Goal: Information Seeking & Learning: Learn about a topic

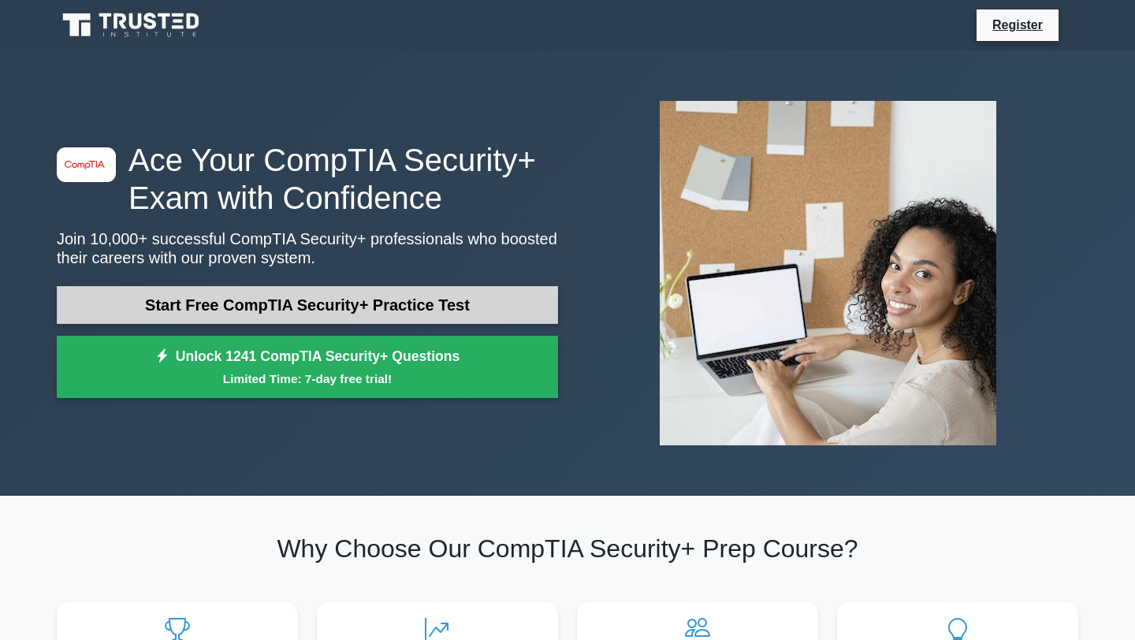
click at [397, 307] on link "Start Free CompTIA Security+ Practice Test" at bounding box center [307, 305] width 501 height 38
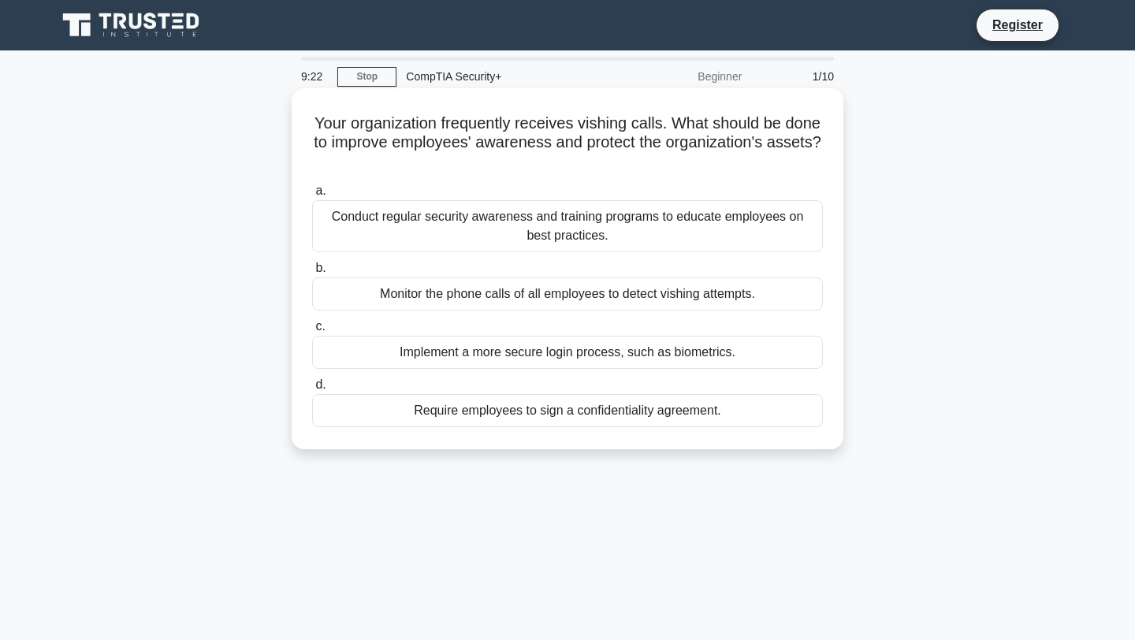
click at [470, 294] on div "Monitor the phone calls of all employees to detect vishing attempts." at bounding box center [567, 294] width 511 height 33
click at [312, 274] on input "b. Monitor the phone calls of all employees to detect vishing attempts." at bounding box center [312, 268] width 0 height 10
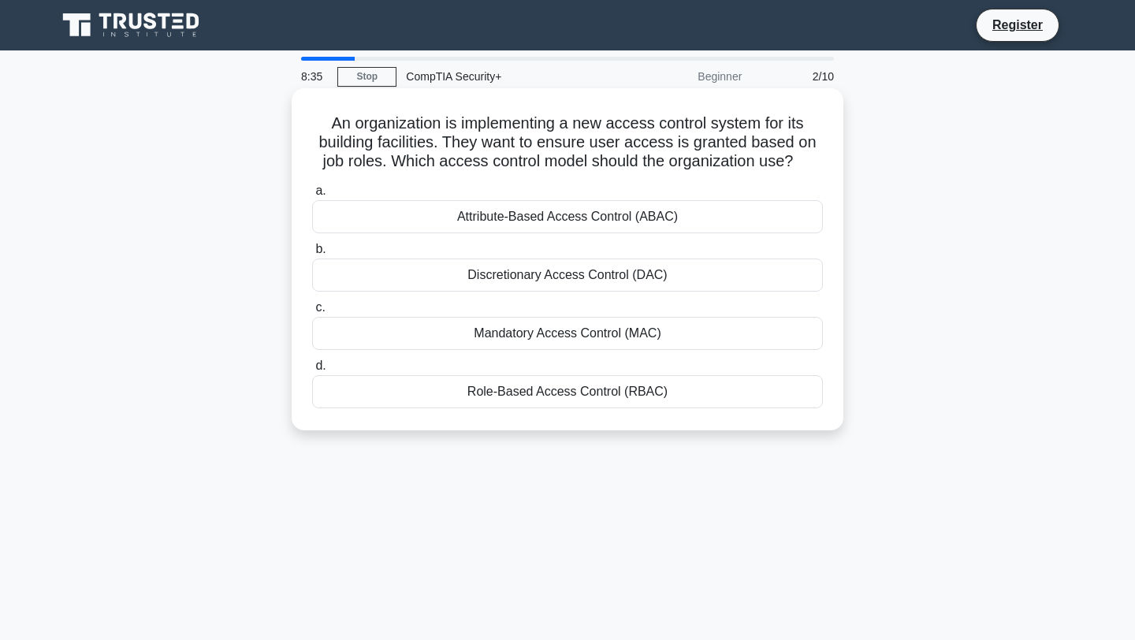
click at [468, 399] on div "Role-Based Access Control (RBAC)" at bounding box center [567, 391] width 511 height 33
click at [312, 371] on input "d. Role-Based Access Control (RBAC)" at bounding box center [312, 366] width 0 height 10
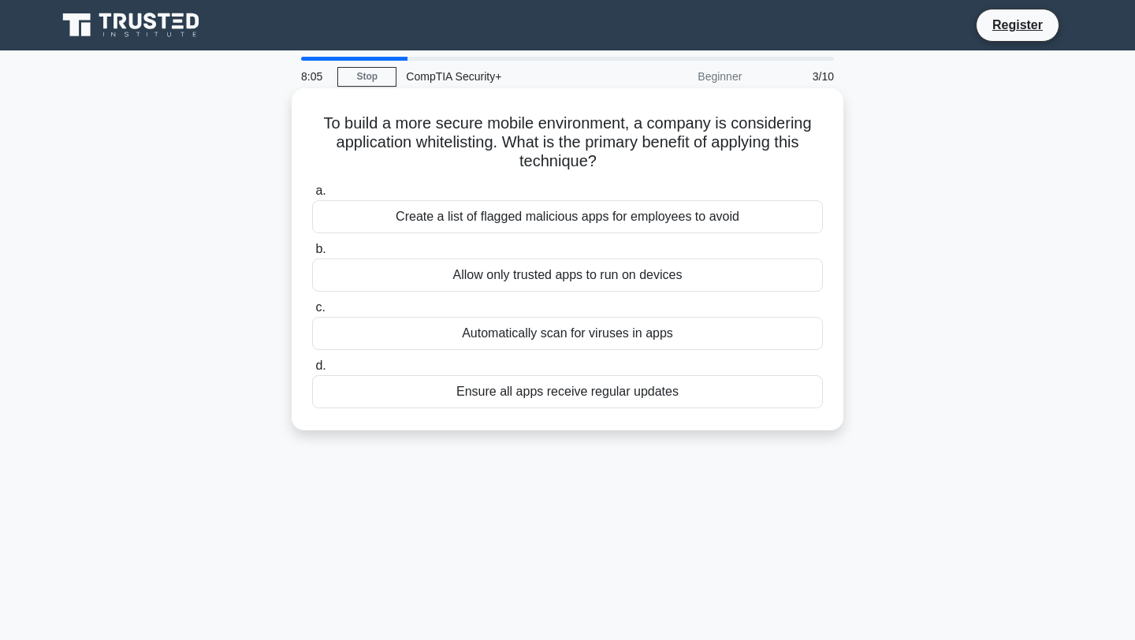
click at [358, 148] on h5 "To build a more secure mobile environment, a company is considering application…" at bounding box center [568, 143] width 514 height 58
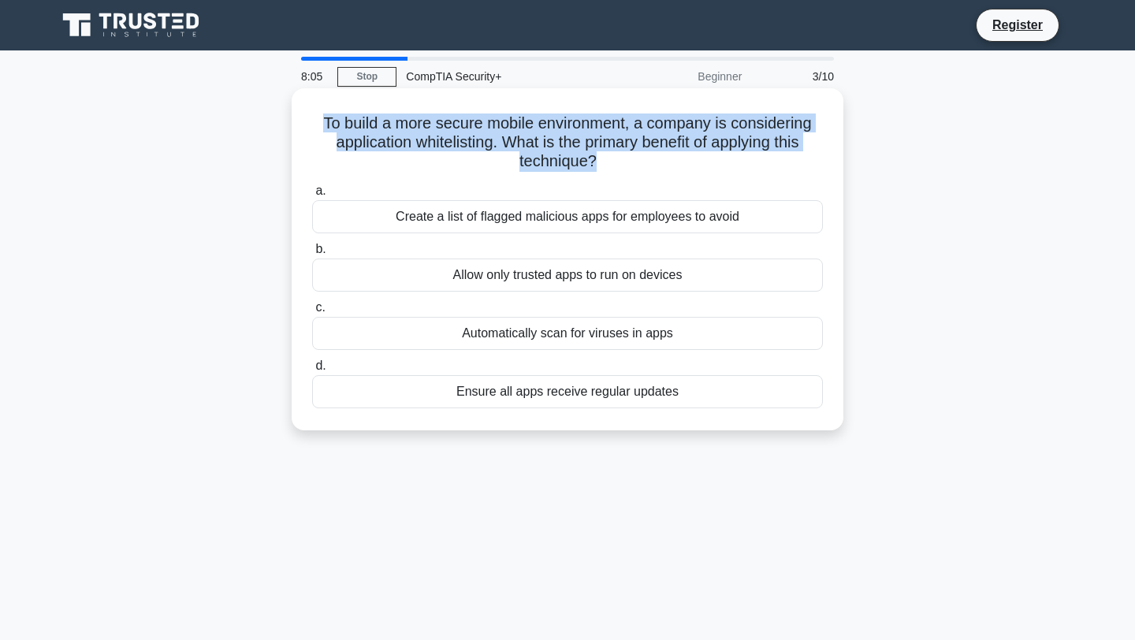
click at [358, 148] on h5 "To build a more secure mobile environment, a company is considering application…" at bounding box center [568, 143] width 514 height 58
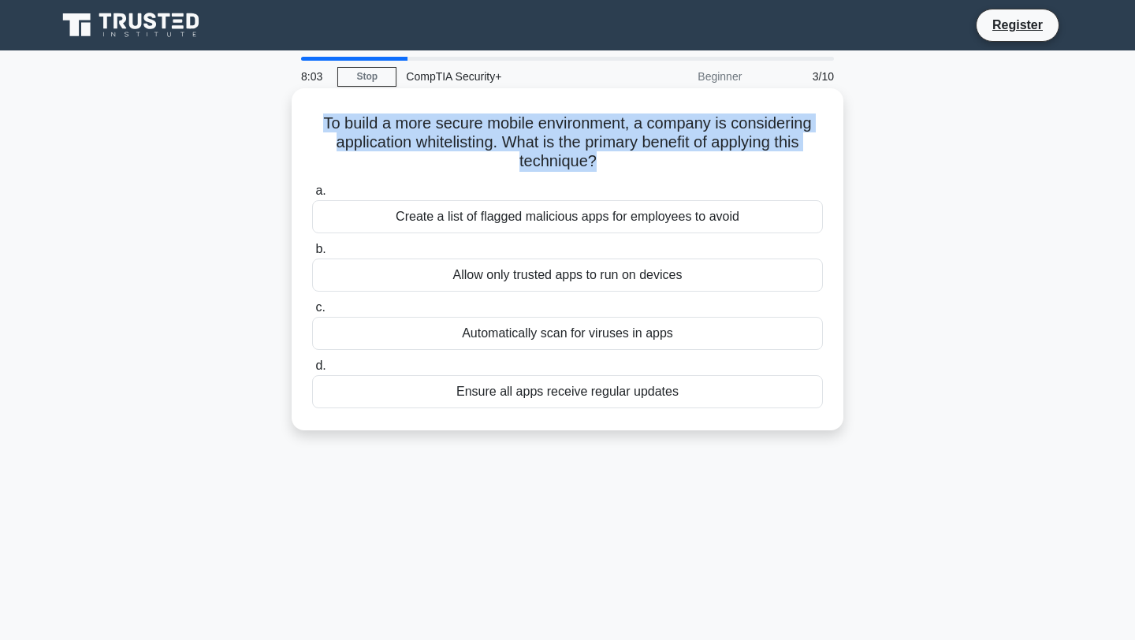
click at [358, 148] on h5 "To build a more secure mobile environment, a company is considering application…" at bounding box center [568, 143] width 514 height 58
click at [356, 168] on h5 "To build a more secure mobile environment, a company is considering application…" at bounding box center [568, 143] width 514 height 58
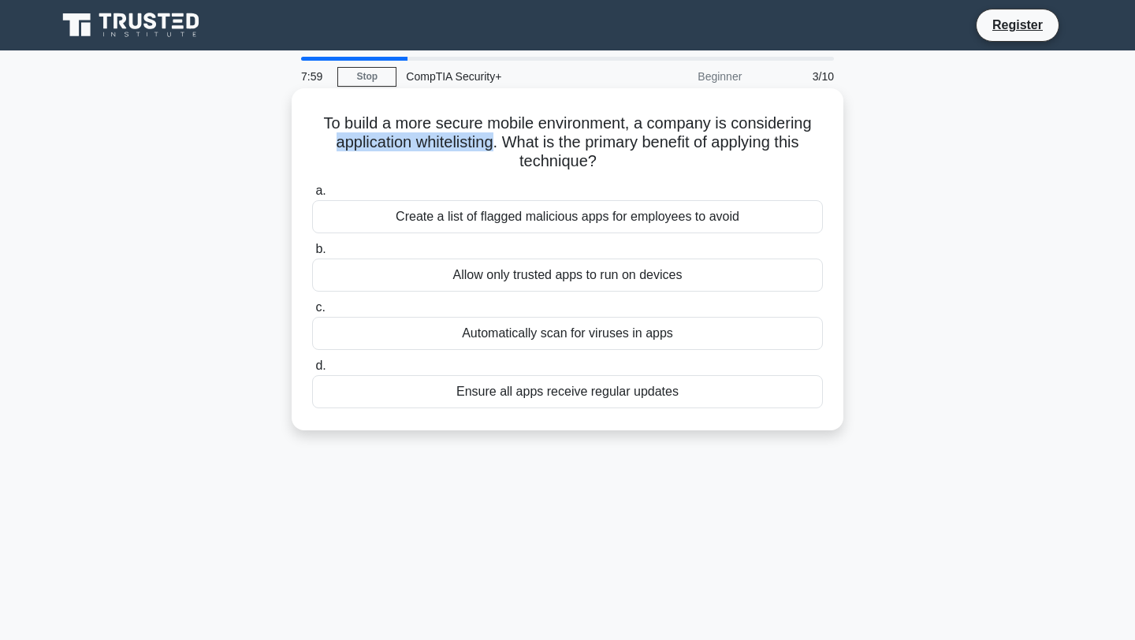
drag, startPoint x: 330, startPoint y: 142, endPoint x: 491, endPoint y: 147, distance: 161.7
click at [491, 147] on h5 "To build a more secure mobile environment, a company is considering application…" at bounding box center [568, 143] width 514 height 58
copy h5 "application whitelisting"
click at [762, 214] on div "Create a list of flagged malicious apps for employees to avoid" at bounding box center [567, 216] width 511 height 33
click at [312, 196] on input "a. Create a list of flagged malicious apps for employees to avoid" at bounding box center [312, 191] width 0 height 10
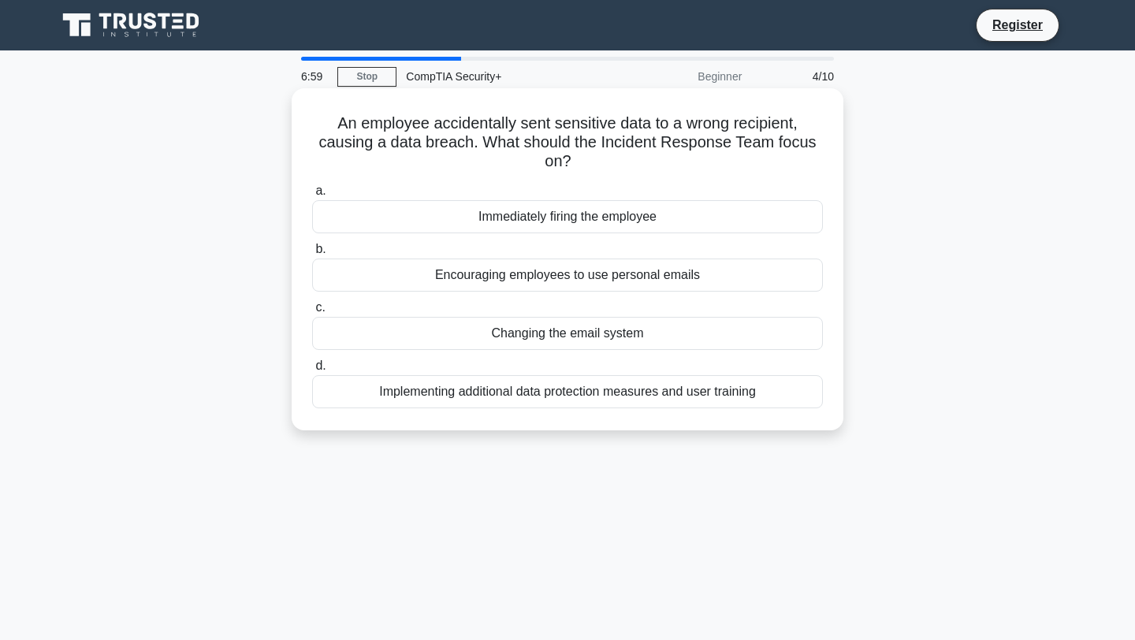
click at [630, 395] on div "Implementing additional data protection measures and user training" at bounding box center [567, 391] width 511 height 33
click at [312, 371] on input "d. Implementing additional data protection measures and user training" at bounding box center [312, 366] width 0 height 10
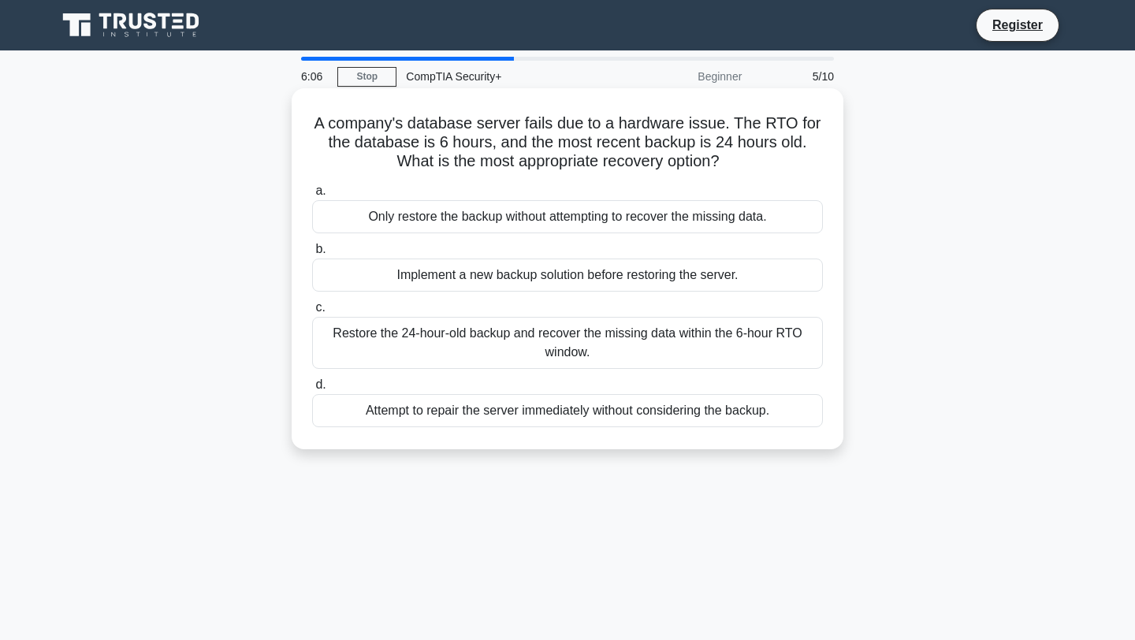
click at [691, 334] on div "Restore the 24-hour-old backup and recover the missing data within the 6-hour R…" at bounding box center [567, 343] width 511 height 52
click at [312, 313] on input "c. Restore the 24-hour-old backup and recover the missing data within the 6-hou…" at bounding box center [312, 308] width 0 height 10
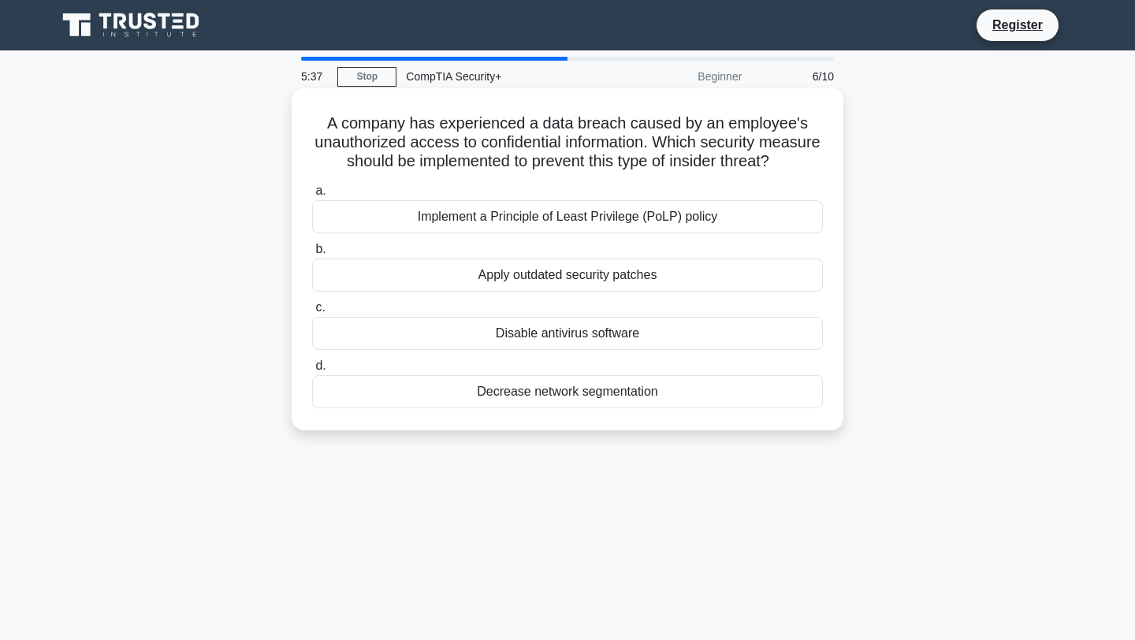
click at [777, 210] on div "Implement a Principle of Least Privilege (PoLP) policy" at bounding box center [567, 216] width 511 height 33
click at [312, 196] on input "a. Implement a Principle of Least Privilege (PoLP) policy" at bounding box center [312, 191] width 0 height 10
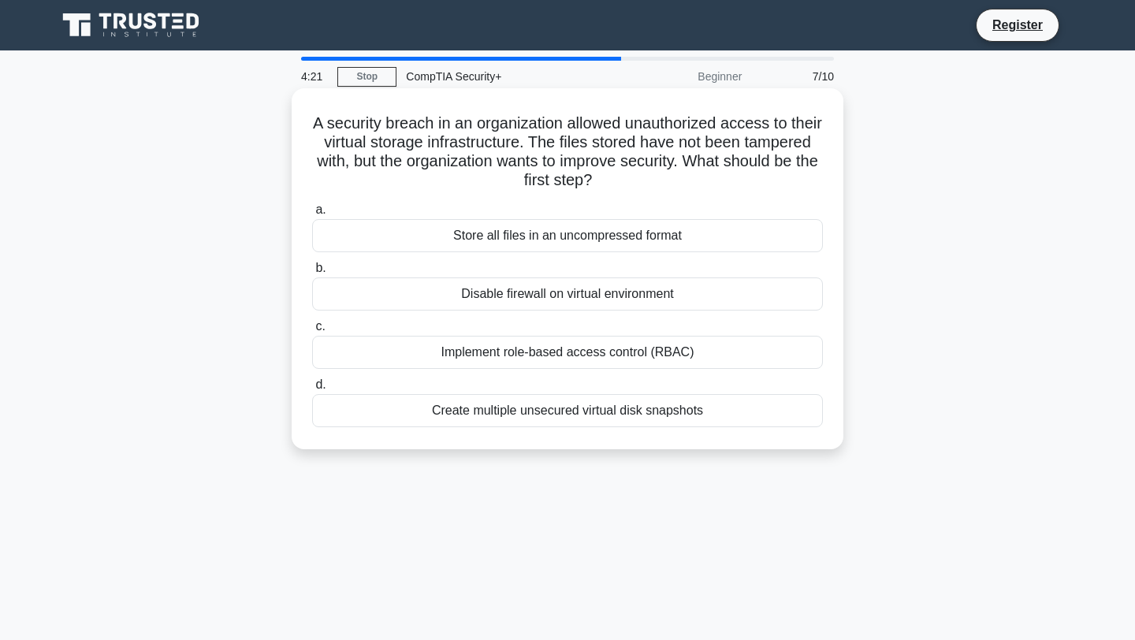
click at [716, 357] on div "Implement role-based access control (RBAC)" at bounding box center [567, 352] width 511 height 33
click at [312, 332] on input "c. Implement role-based access control (RBAC)" at bounding box center [312, 327] width 0 height 10
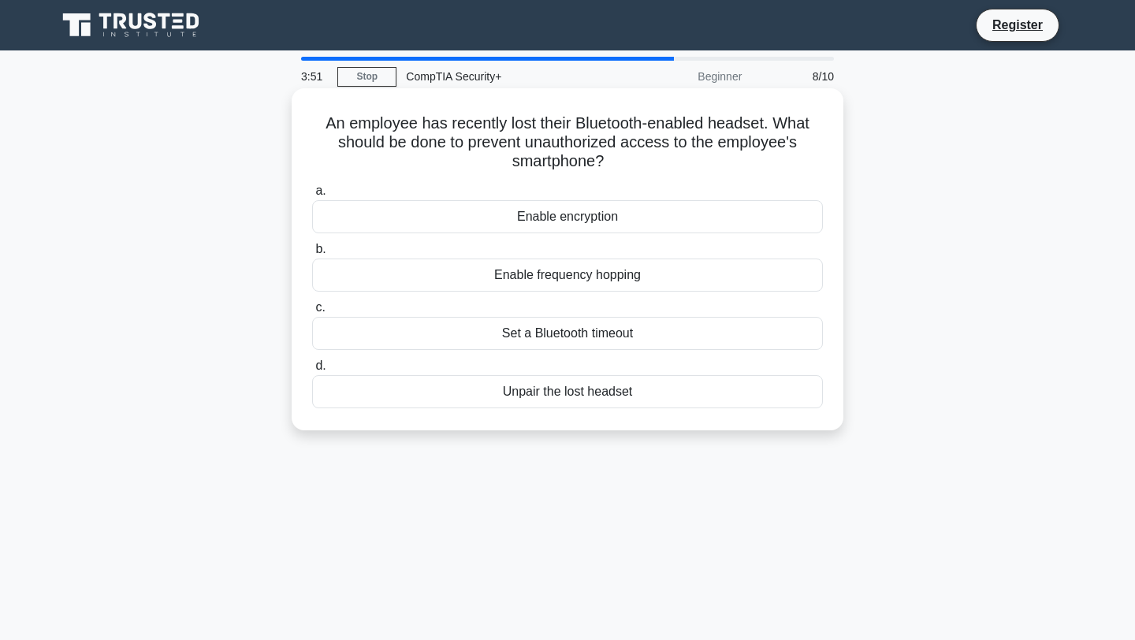
click at [657, 397] on div "Unpair the lost headset" at bounding box center [567, 391] width 511 height 33
click at [312, 371] on input "d. Unpair the lost headset" at bounding box center [312, 366] width 0 height 10
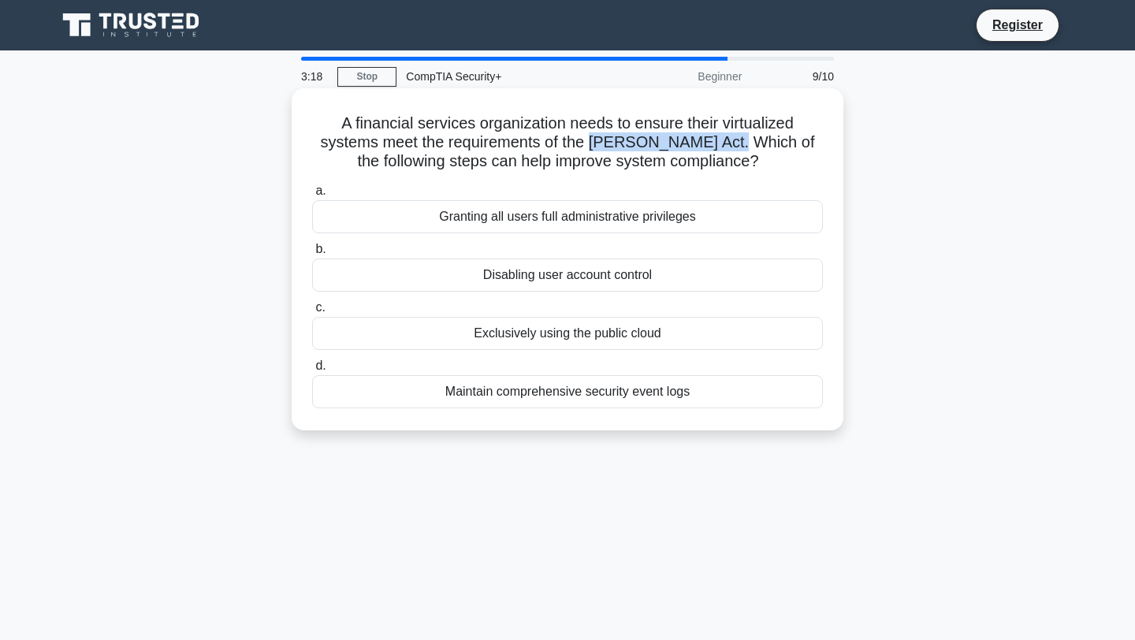
drag, startPoint x: 520, startPoint y: 145, endPoint x: 656, endPoint y: 147, distance: 136.4
click at [656, 147] on h5 "A financial services organization needs to ensure their virtualized systems mee…" at bounding box center [568, 143] width 514 height 58
copy h5 "Sarbanes-Oxley Act"
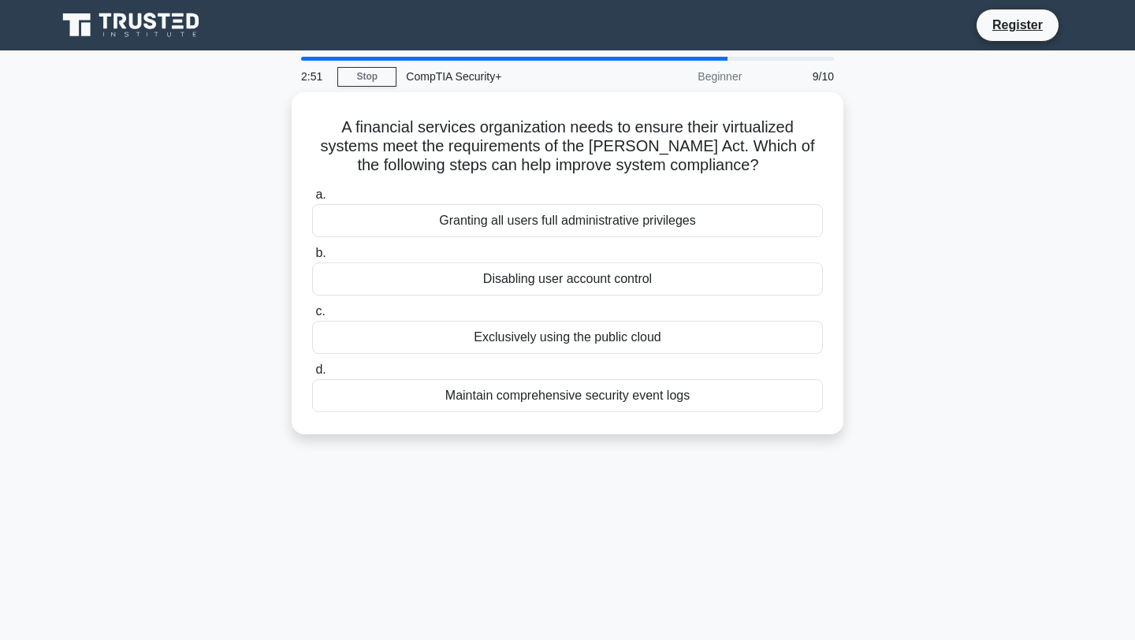
click at [898, 195] on div "A financial services organization needs to ensure their virtualized systems mee…" at bounding box center [567, 272] width 1041 height 361
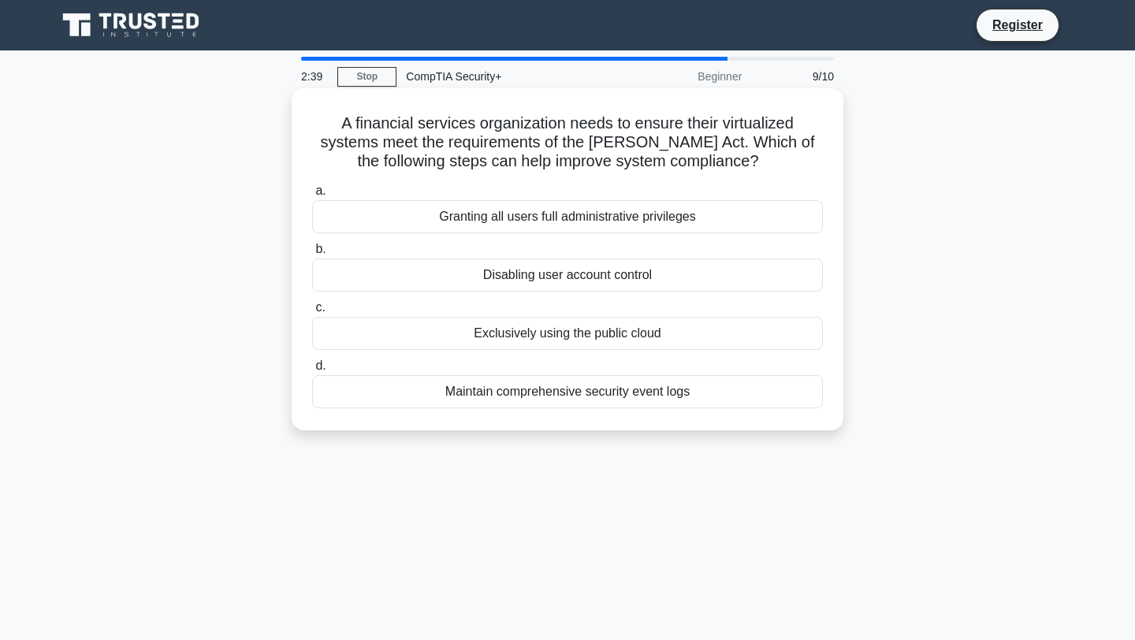
click at [731, 384] on div "Maintain comprehensive security event logs" at bounding box center [567, 391] width 511 height 33
click at [312, 371] on input "d. Maintain comprehensive security event logs" at bounding box center [312, 366] width 0 height 10
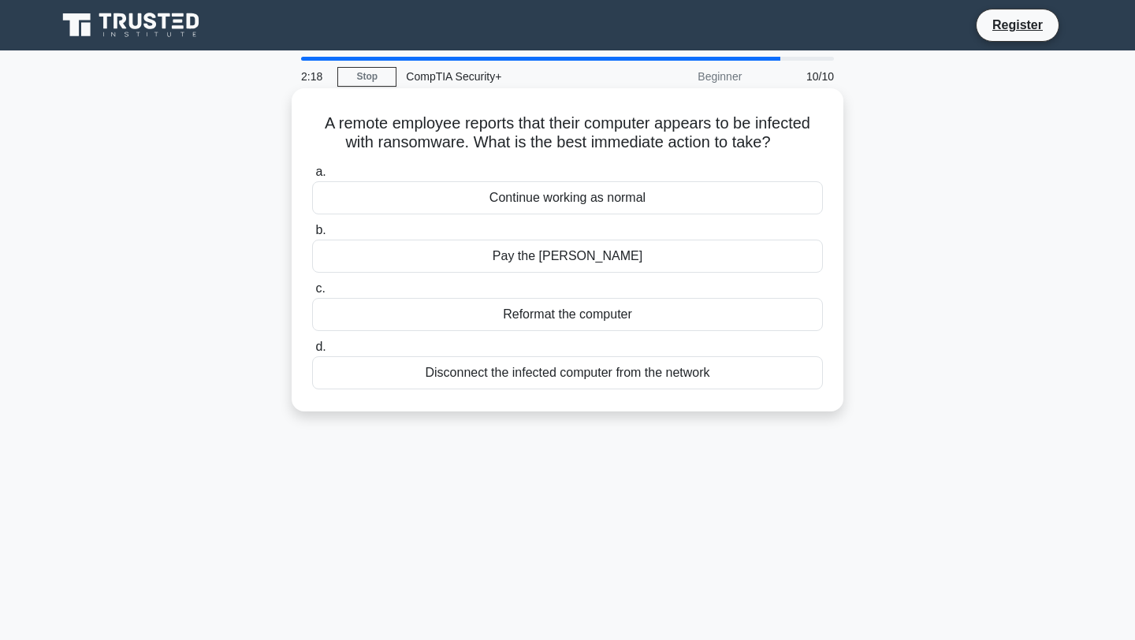
click at [552, 380] on div "Disconnect the infected computer from the network" at bounding box center [567, 372] width 511 height 33
click at [312, 352] on input "d. Disconnect the infected computer from the network" at bounding box center [312, 347] width 0 height 10
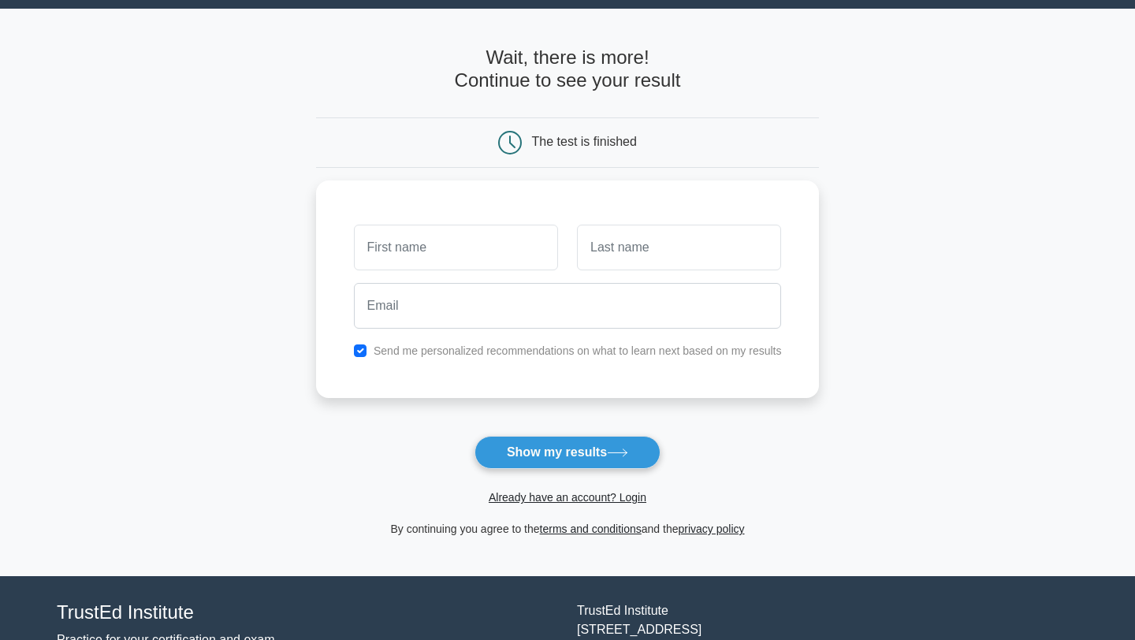
scroll to position [43, 0]
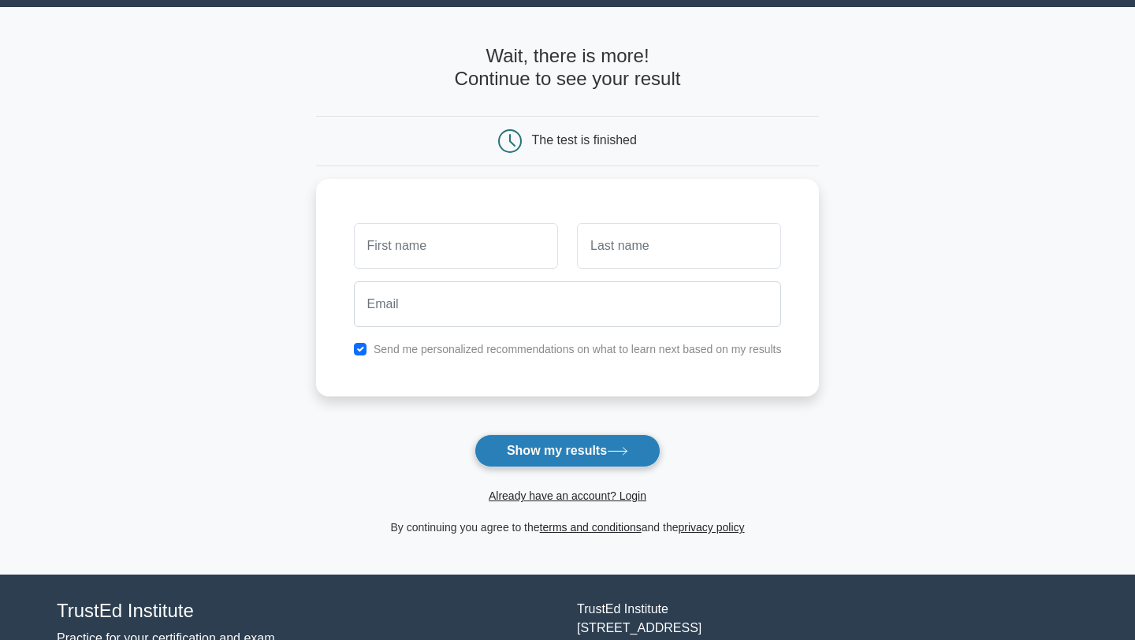
click at [568, 444] on button "Show my results" at bounding box center [568, 450] width 186 height 33
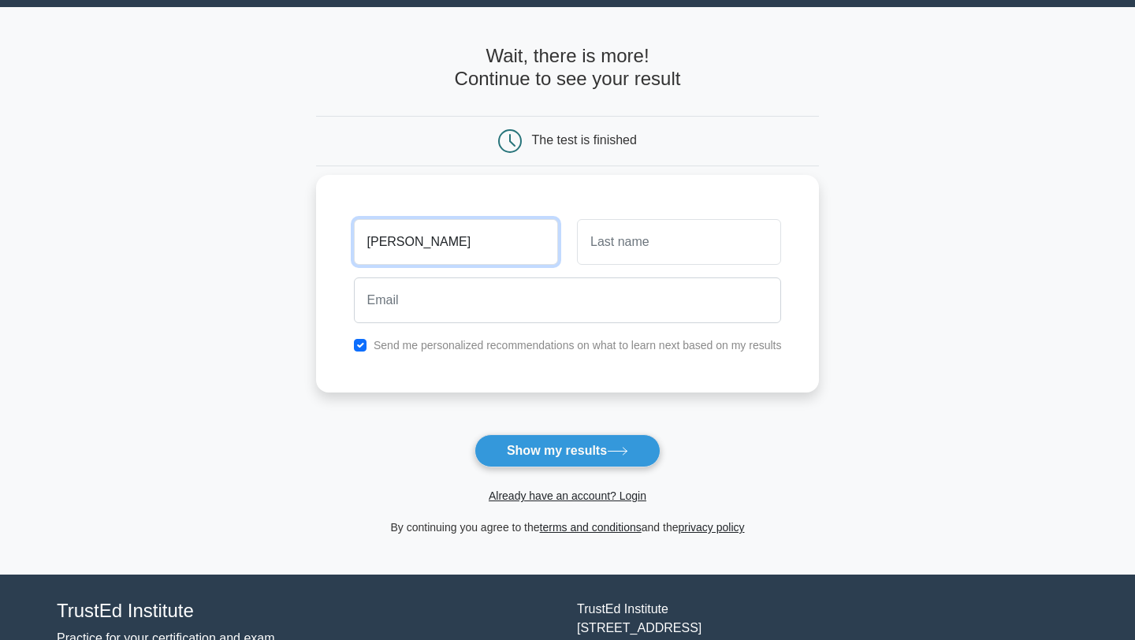
type input "[PERSON_NAME]"
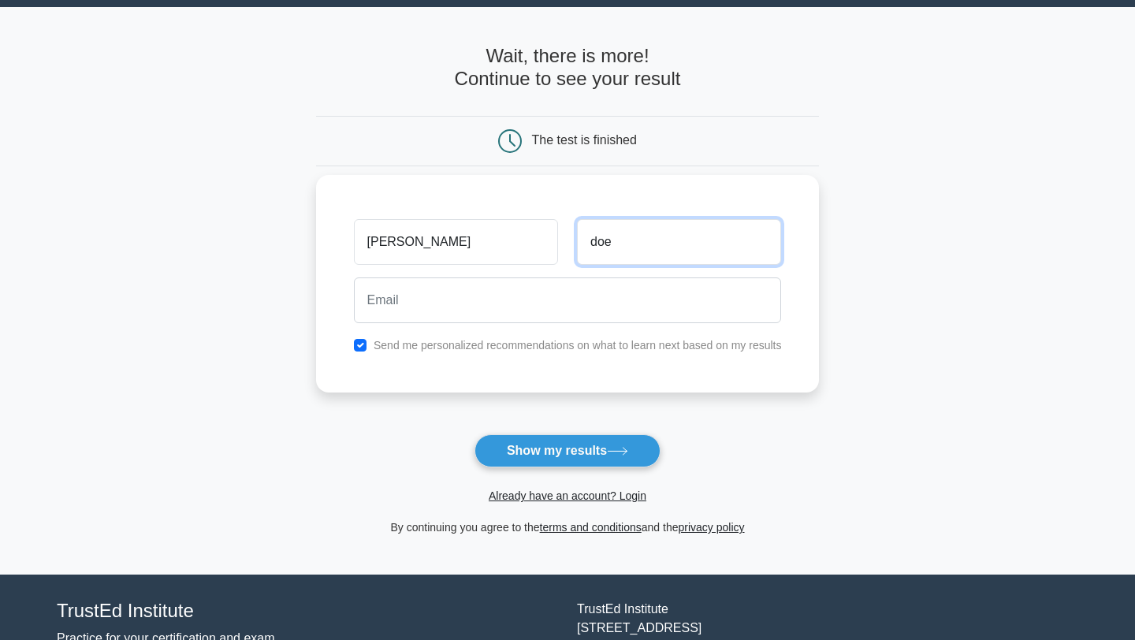
type input "doe"
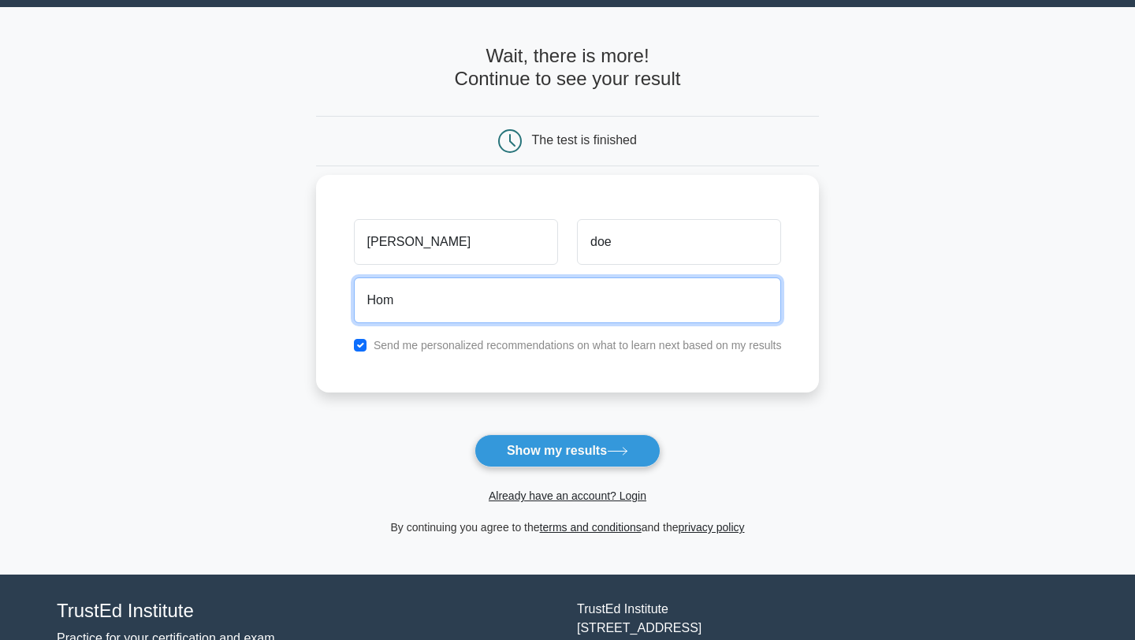
type input "homboy679three@gmail.com"
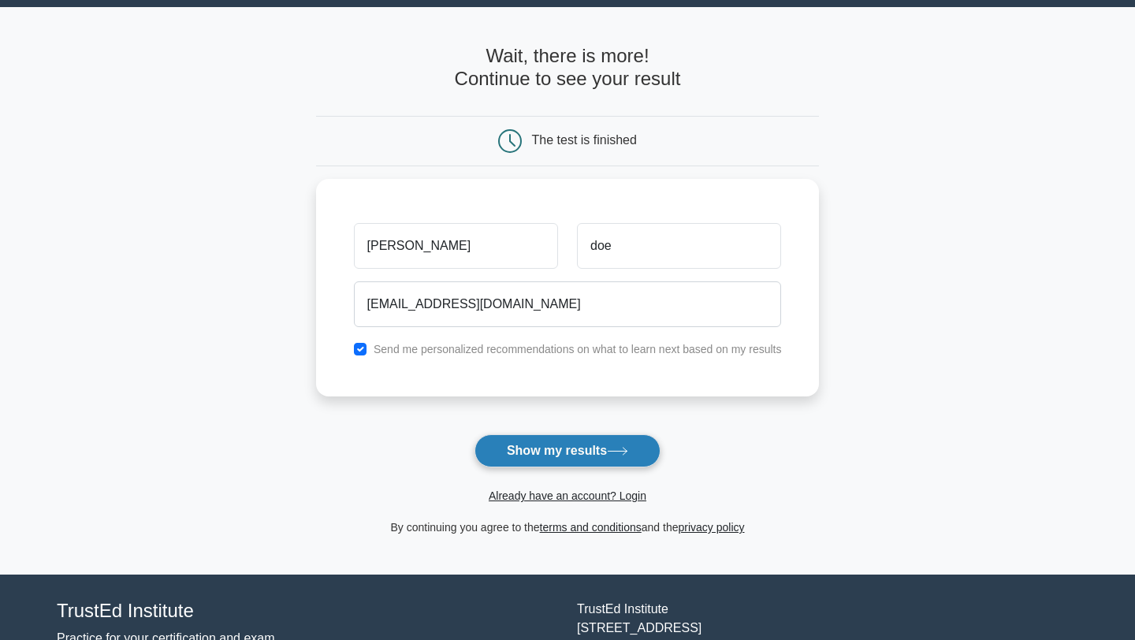
click at [520, 449] on button "Show my results" at bounding box center [568, 450] width 186 height 33
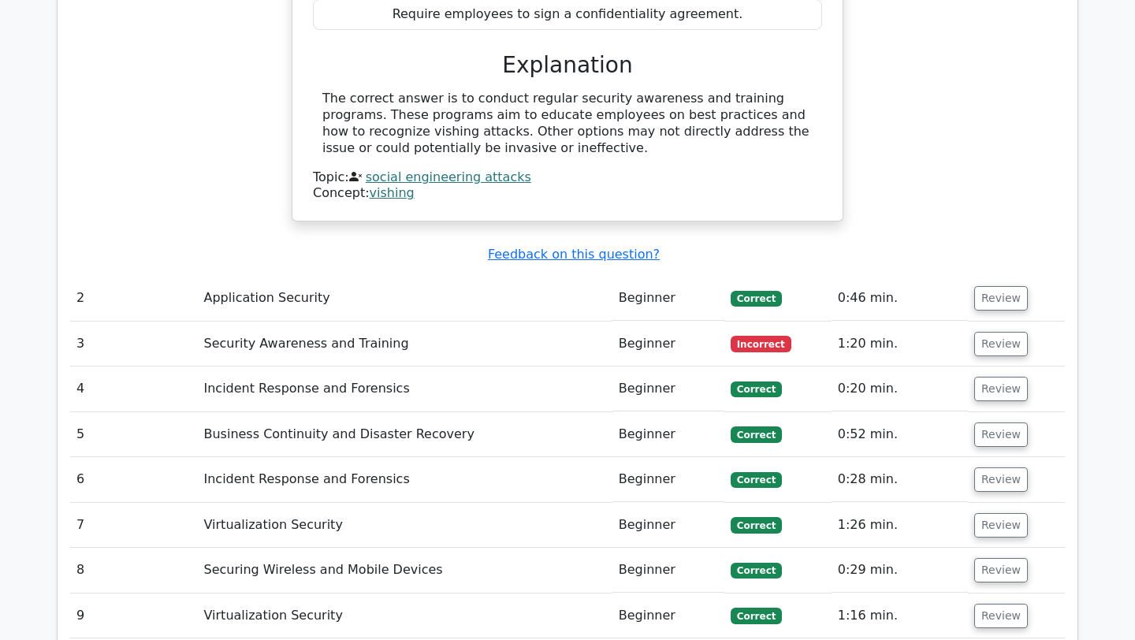
scroll to position [1769, 0]
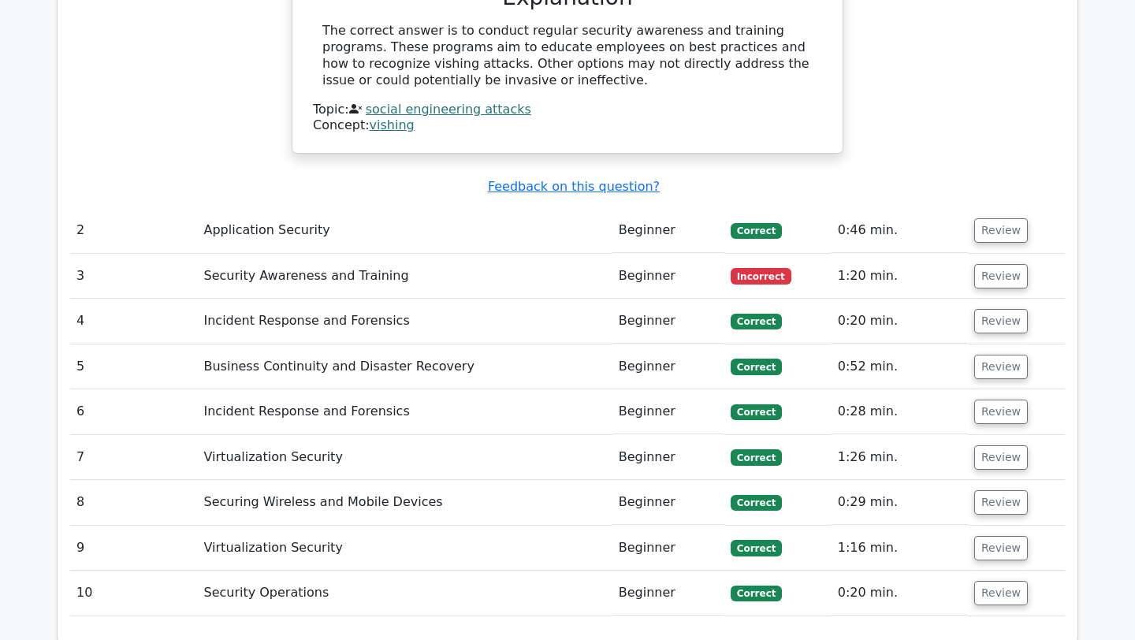
click at [256, 208] on td "Application Security" at bounding box center [404, 230] width 415 height 45
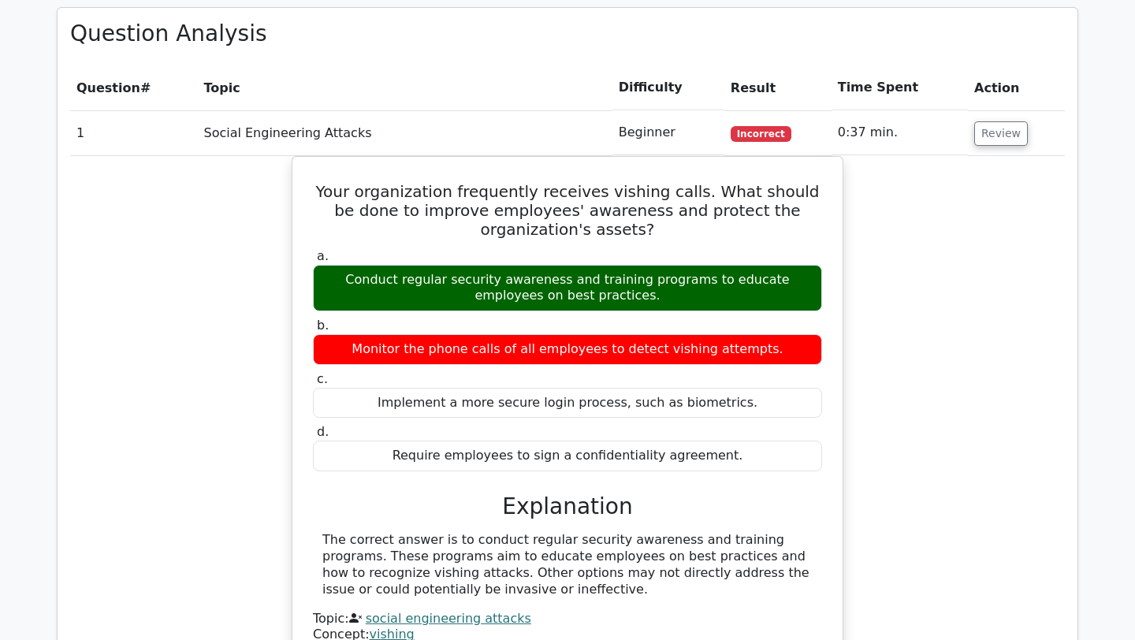
scroll to position [1241, 0]
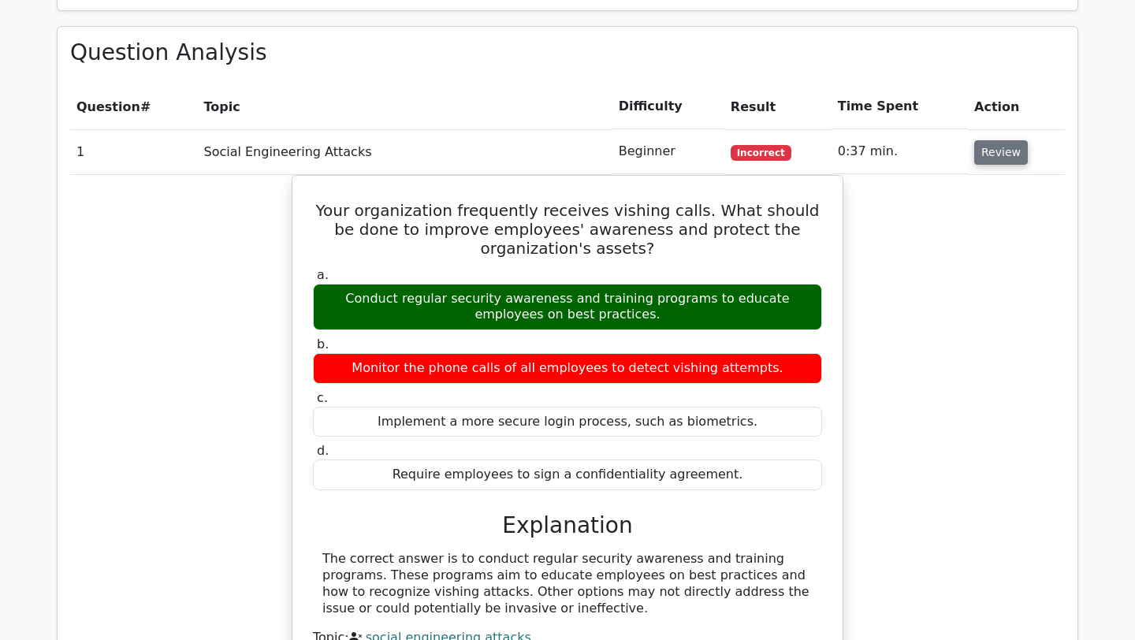
click at [989, 140] on button "Review" at bounding box center [1002, 152] width 54 height 24
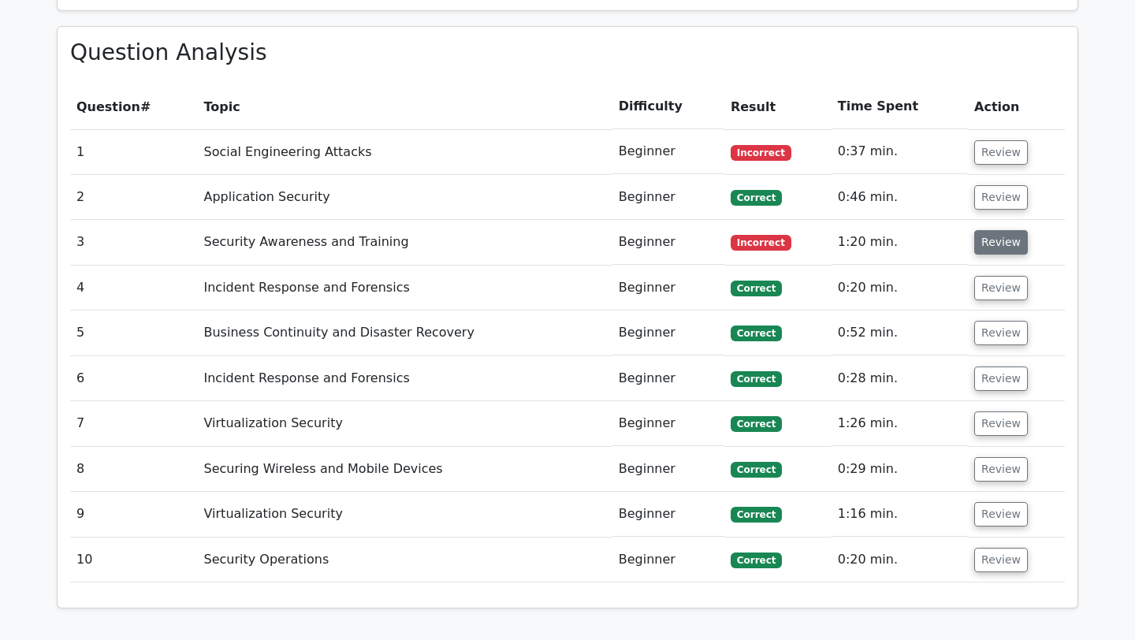
click at [983, 230] on button "Review" at bounding box center [1002, 242] width 54 height 24
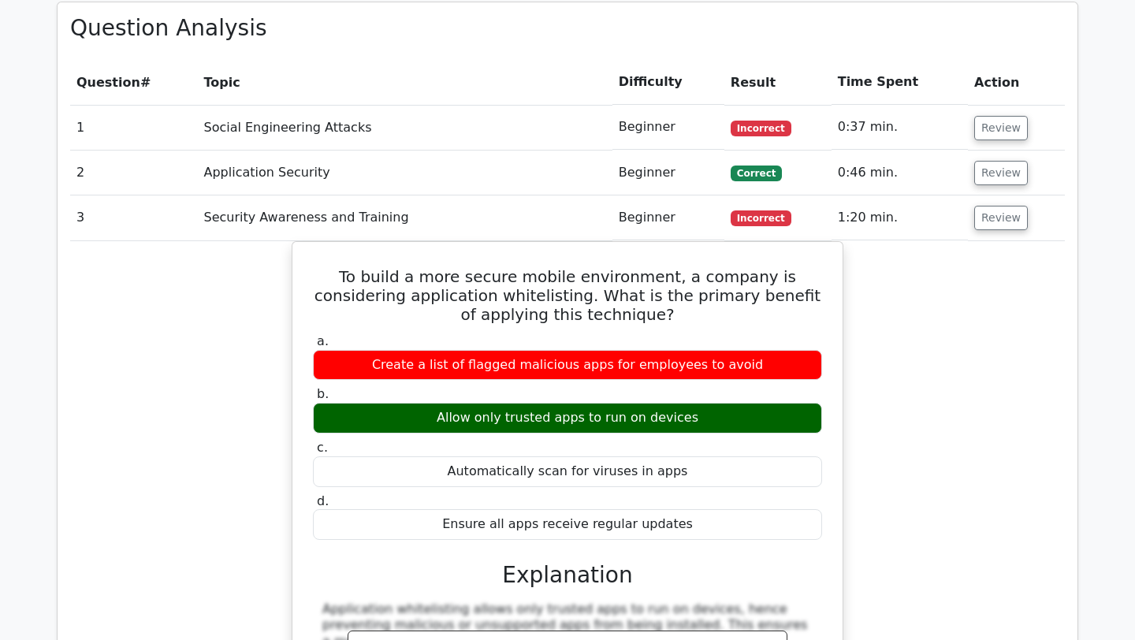
scroll to position [1269, 0]
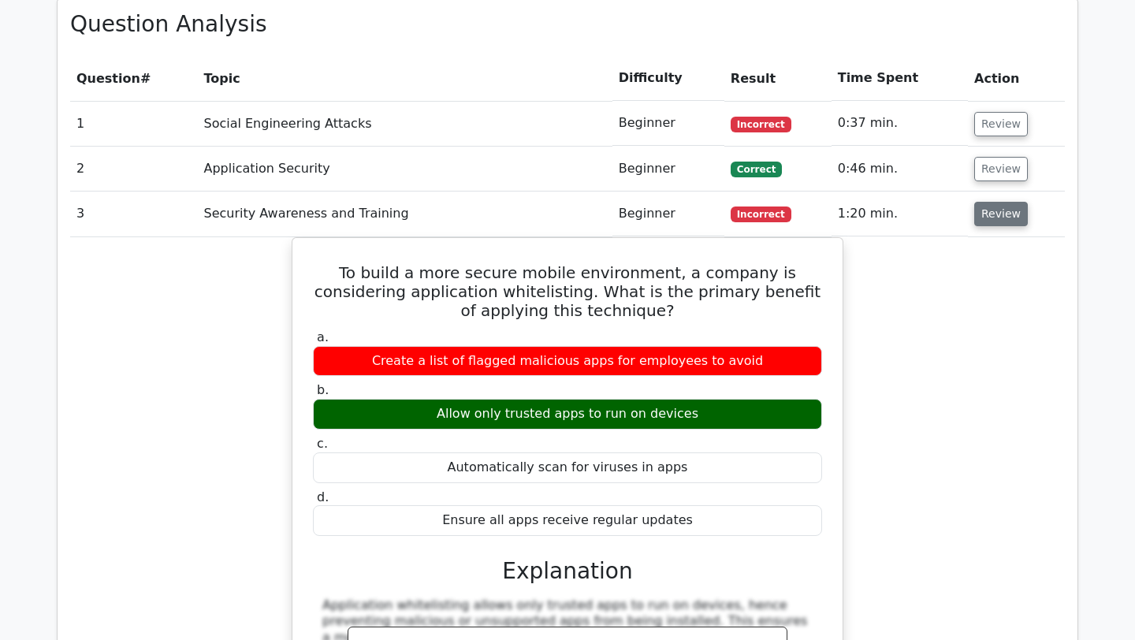
click at [1001, 202] on button "Review" at bounding box center [1002, 214] width 54 height 24
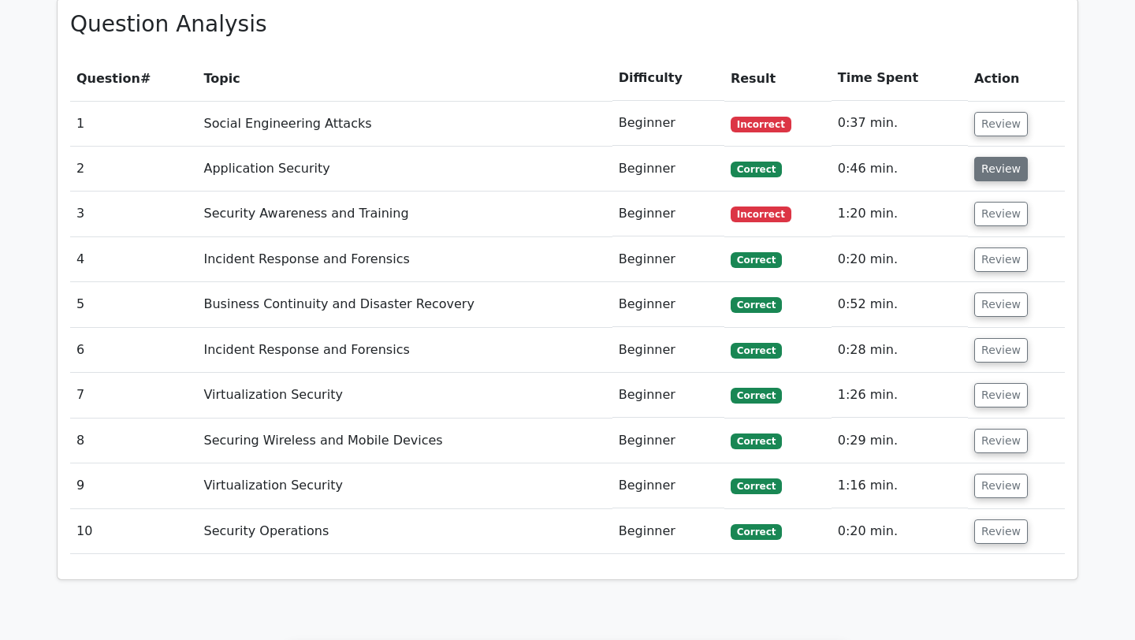
click at [1016, 157] on button "Review" at bounding box center [1002, 169] width 54 height 24
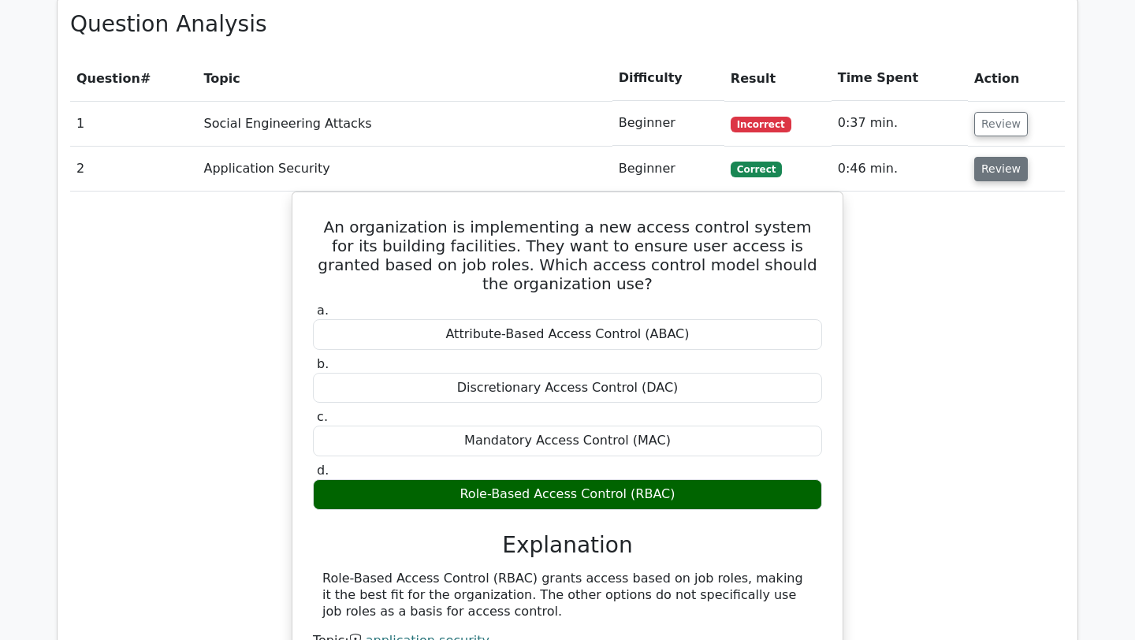
click at [1015, 157] on button "Review" at bounding box center [1002, 169] width 54 height 24
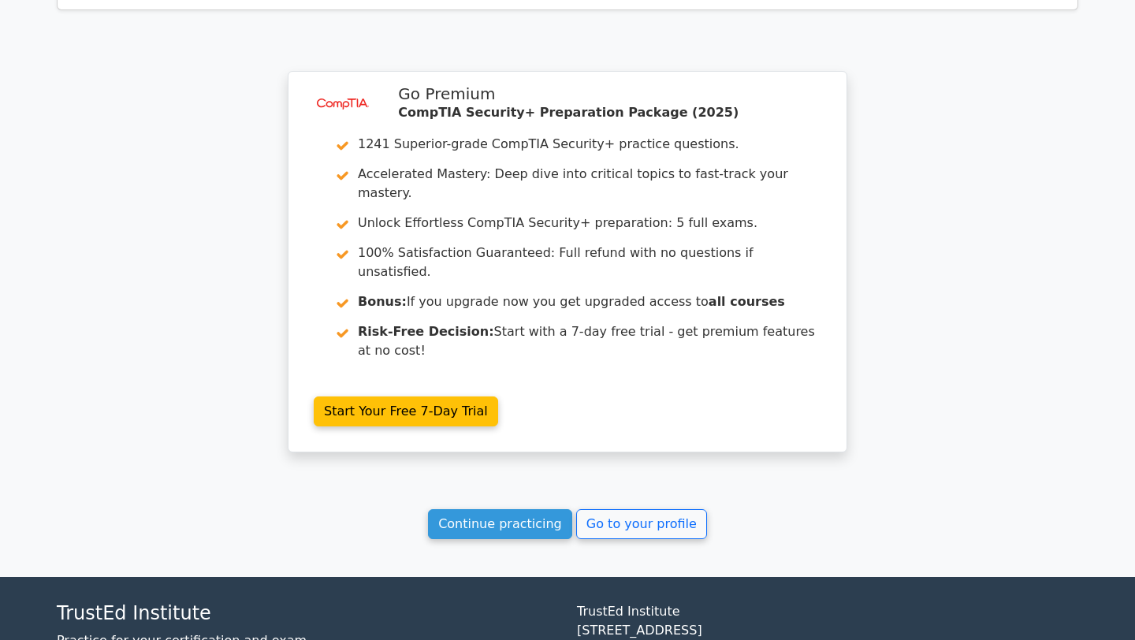
scroll to position [1843, 0]
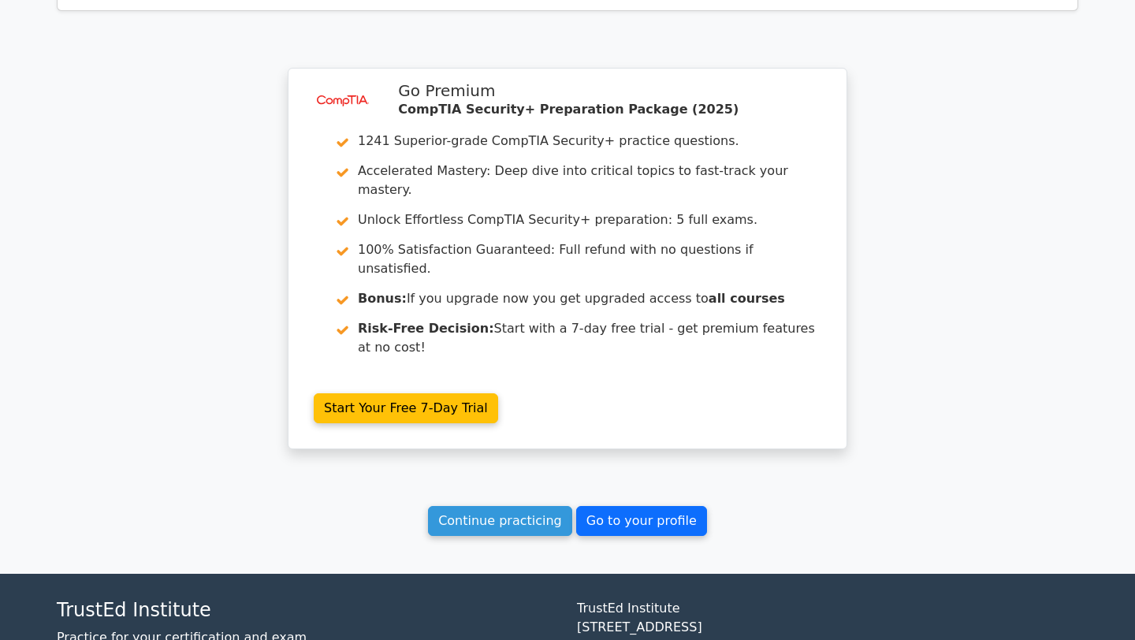
click at [624, 506] on link "Go to your profile" at bounding box center [641, 521] width 131 height 30
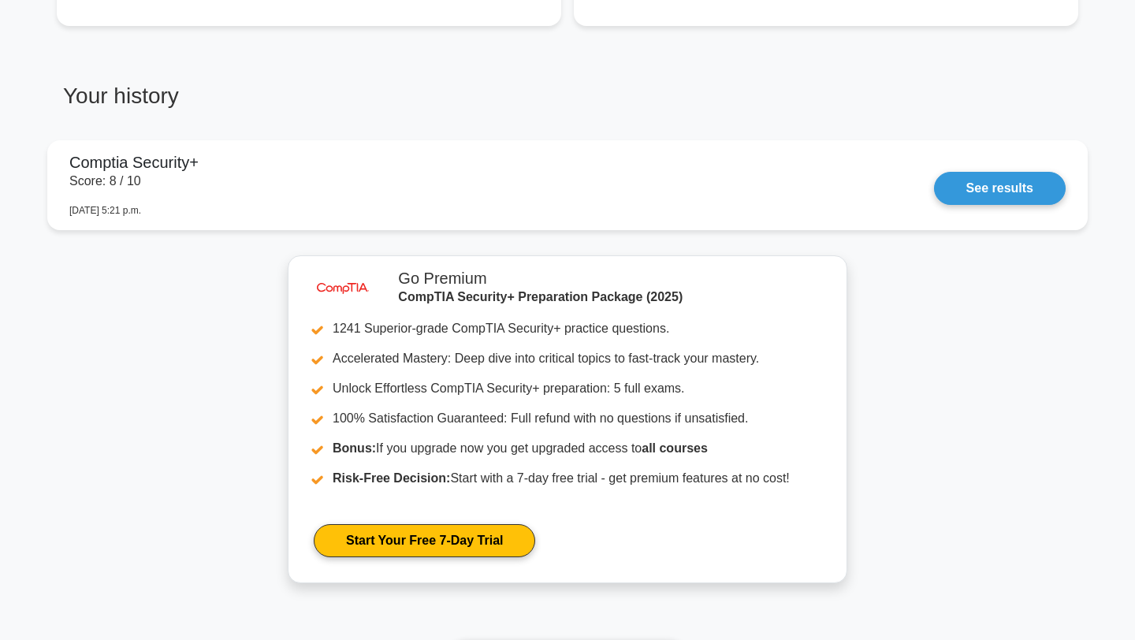
scroll to position [1276, 0]
